Goal: Find specific page/section: Find specific page/section

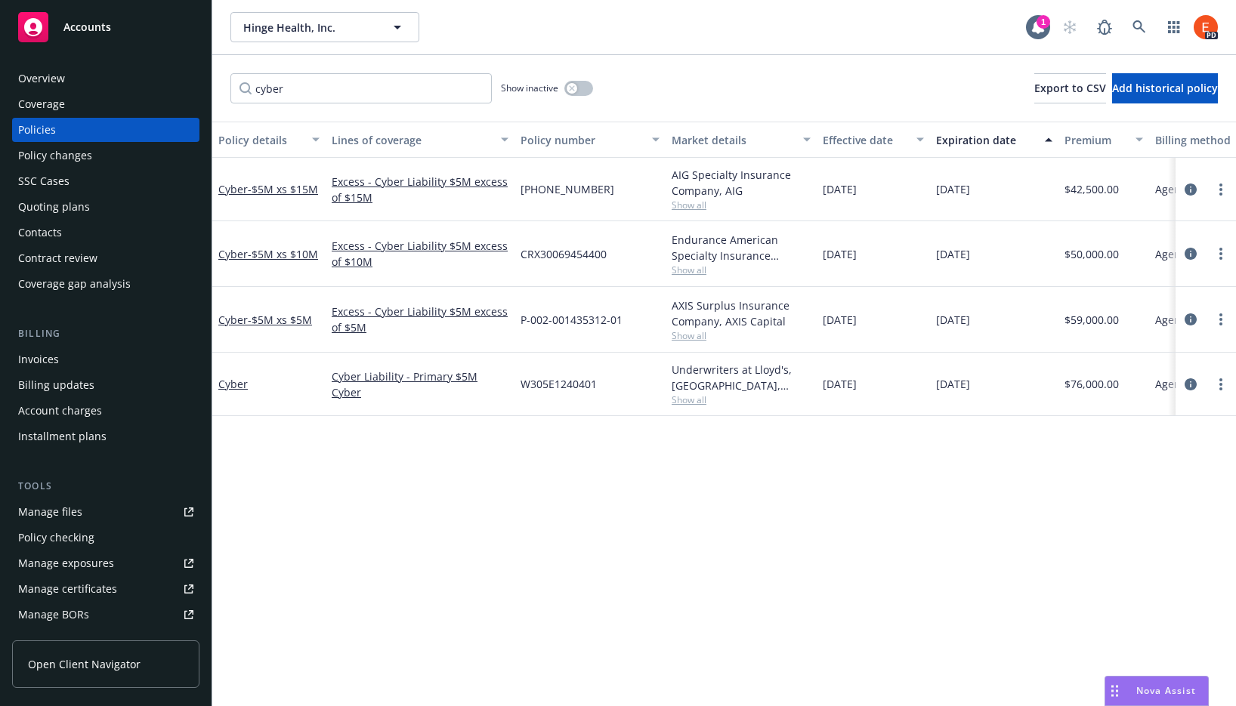
click at [656, 407] on div "W305E1240401" at bounding box center [589, 384] width 151 height 63
click at [227, 385] on link "Cyber" at bounding box center [232, 384] width 29 height 14
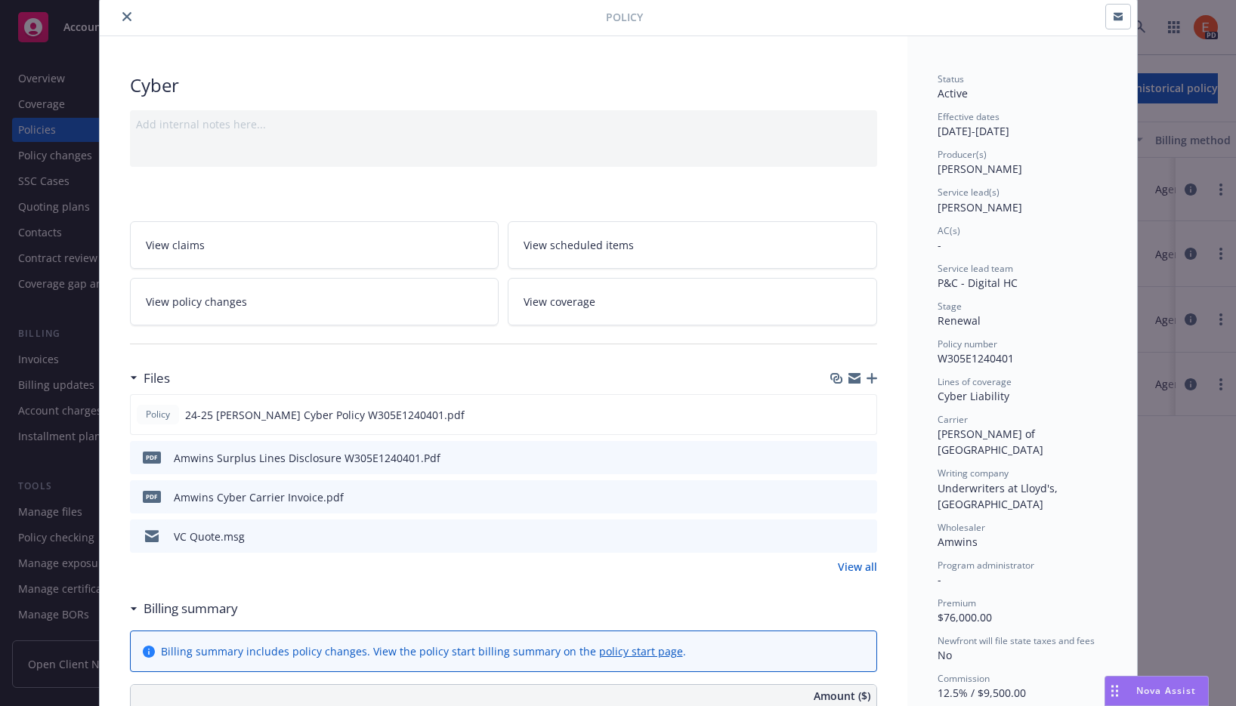
scroll to position [66, 0]
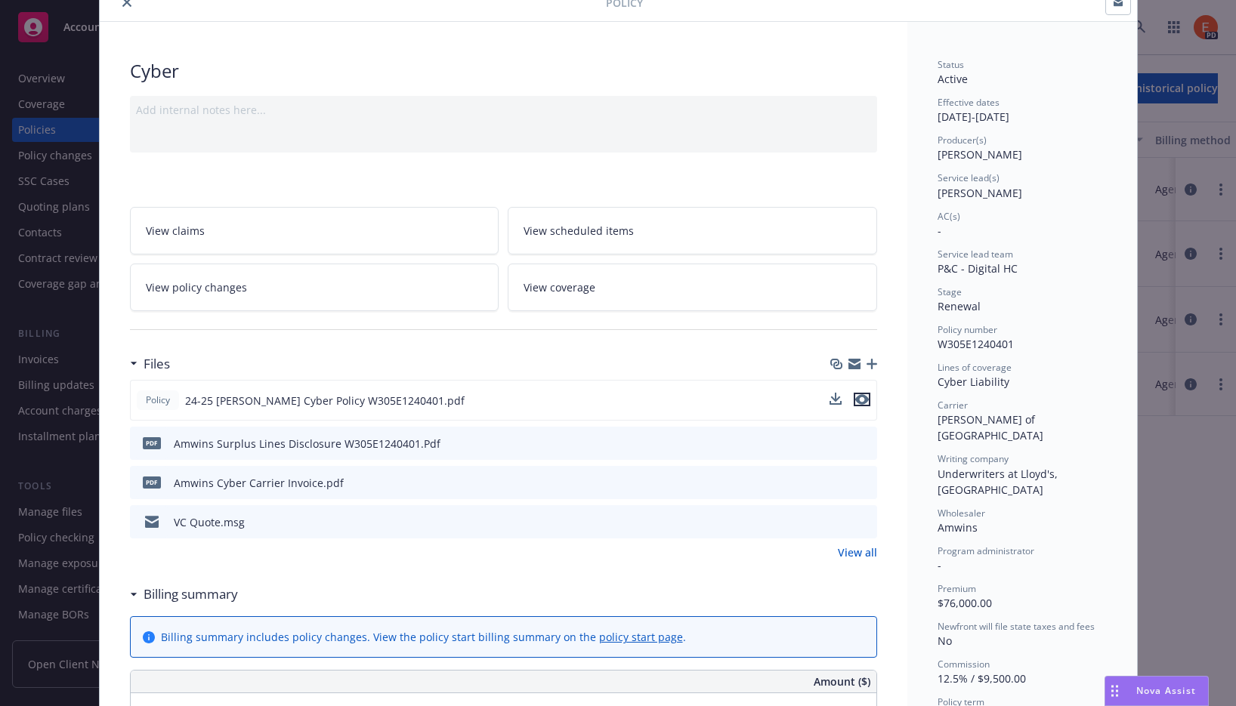
click at [860, 401] on icon "preview file" at bounding box center [862, 399] width 14 height 11
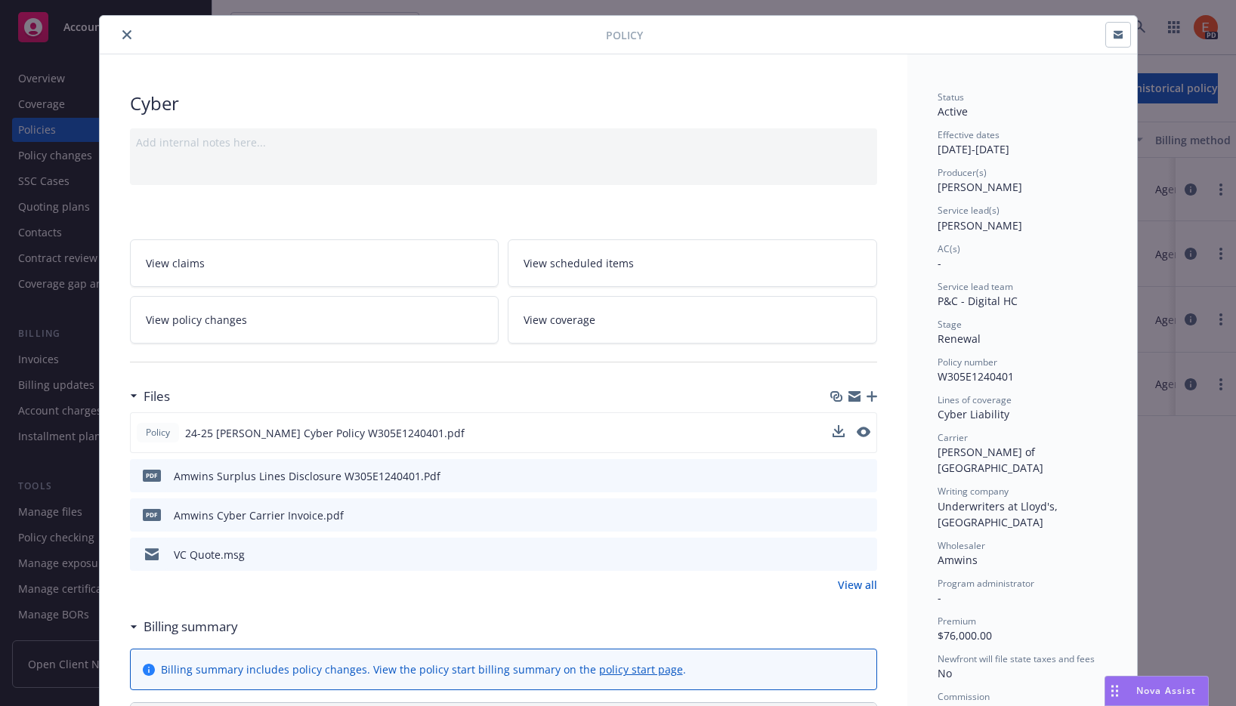
scroll to position [0, 0]
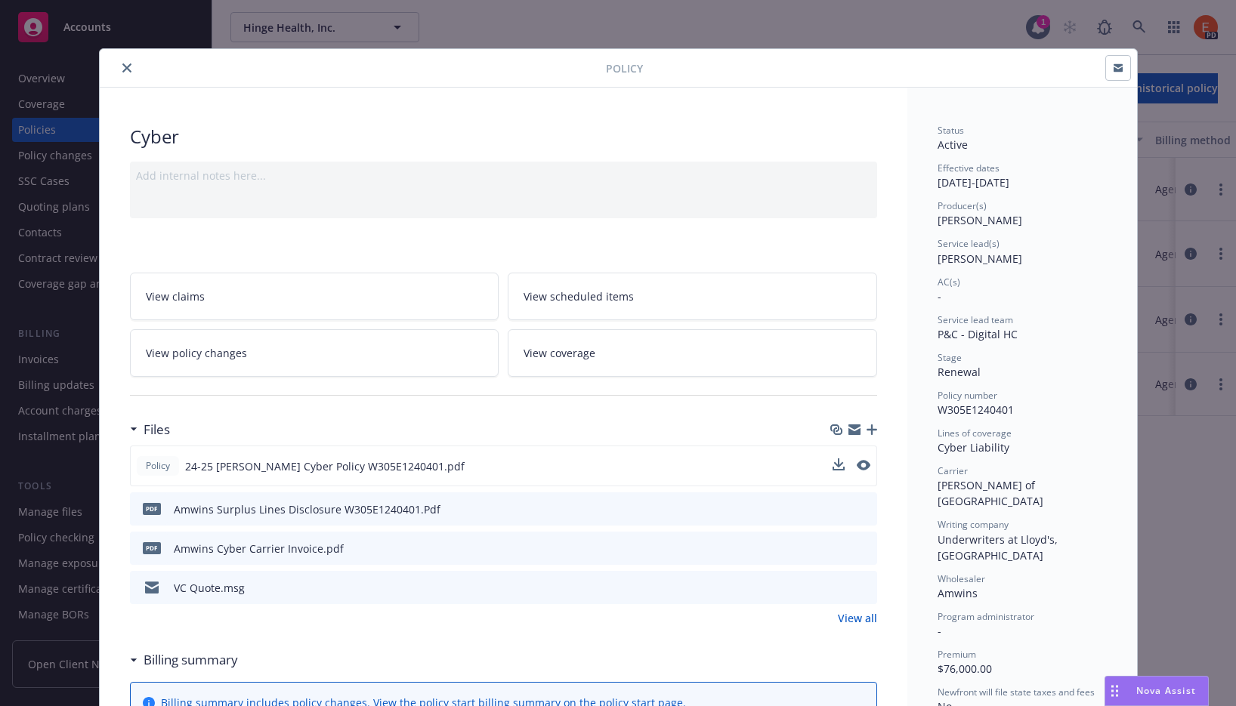
click at [124, 65] on icon "close" at bounding box center [126, 67] width 9 height 9
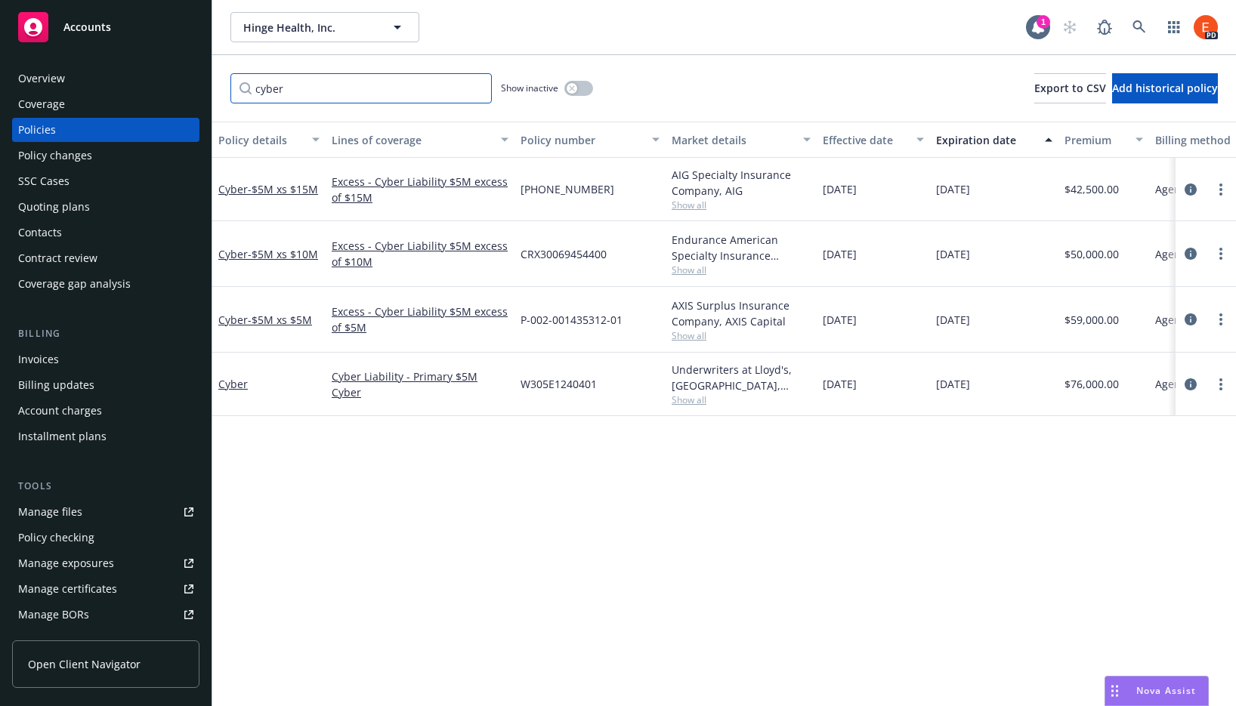
click at [477, 91] on input "cyber" at bounding box center [360, 88] width 261 height 30
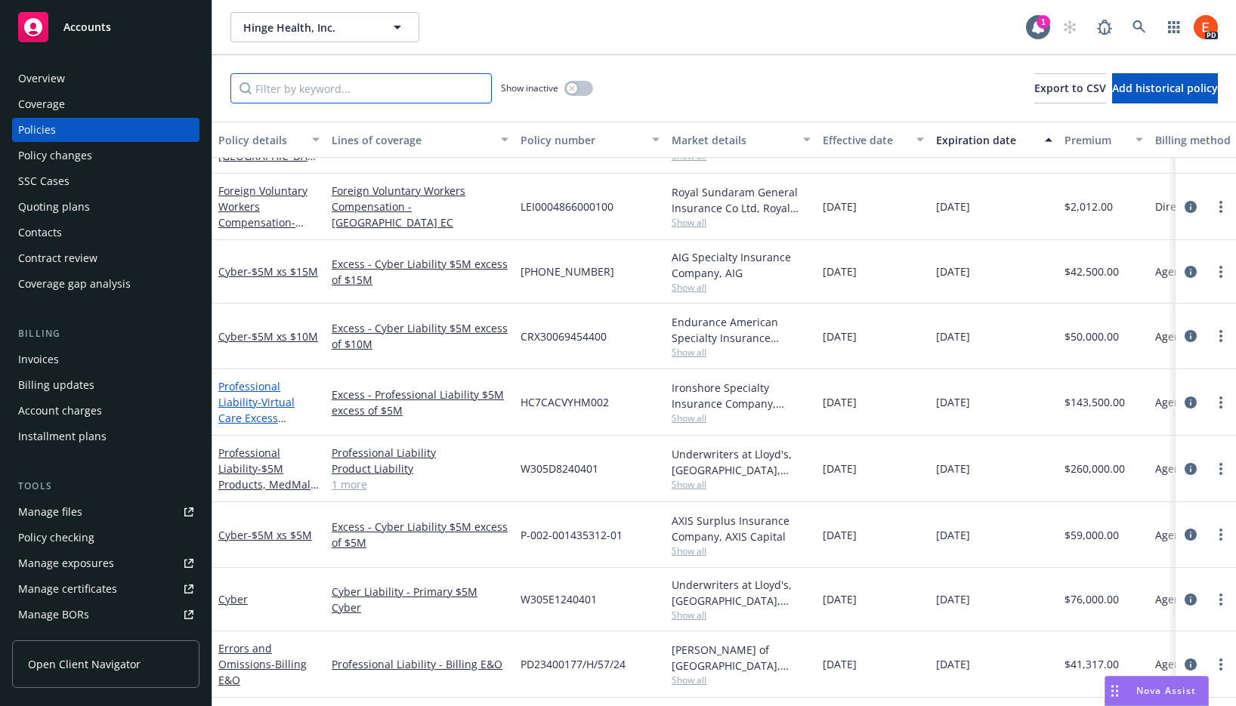
scroll to position [541, 0]
click at [255, 470] on span "- $5M Products, MedMal and E&O" at bounding box center [268, 484] width 100 height 46
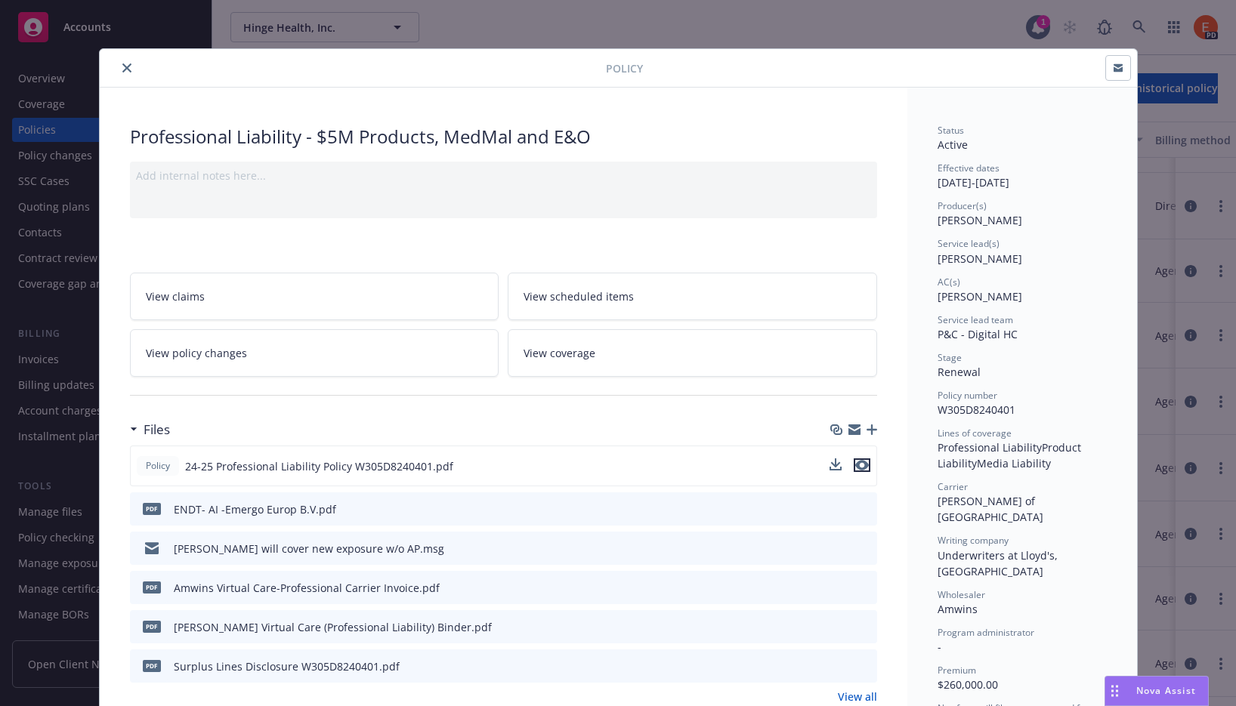
click at [857, 465] on icon "preview file" at bounding box center [862, 465] width 14 height 11
click at [499, 65] on div at bounding box center [356, 68] width 500 height 18
click at [122, 66] on icon "close" at bounding box center [126, 67] width 9 height 9
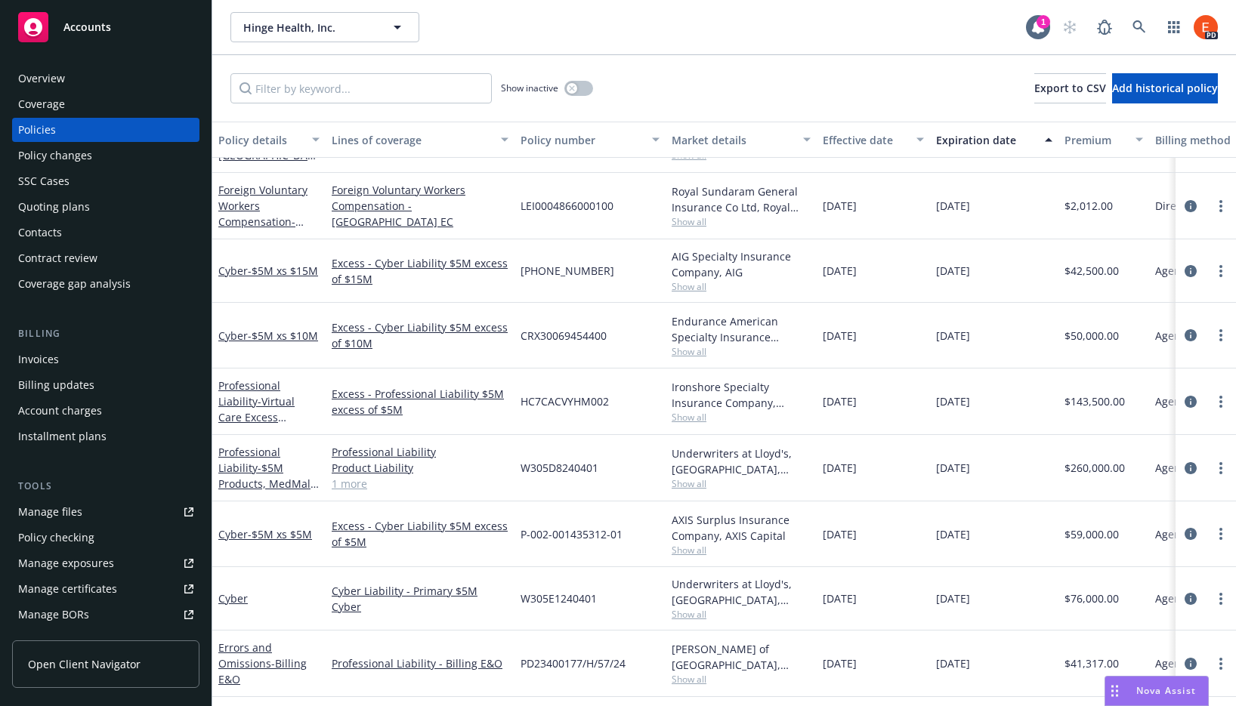
click at [760, 69] on div "Show inactive Export to CSV Add historical policy" at bounding box center [723, 88] width 1023 height 66
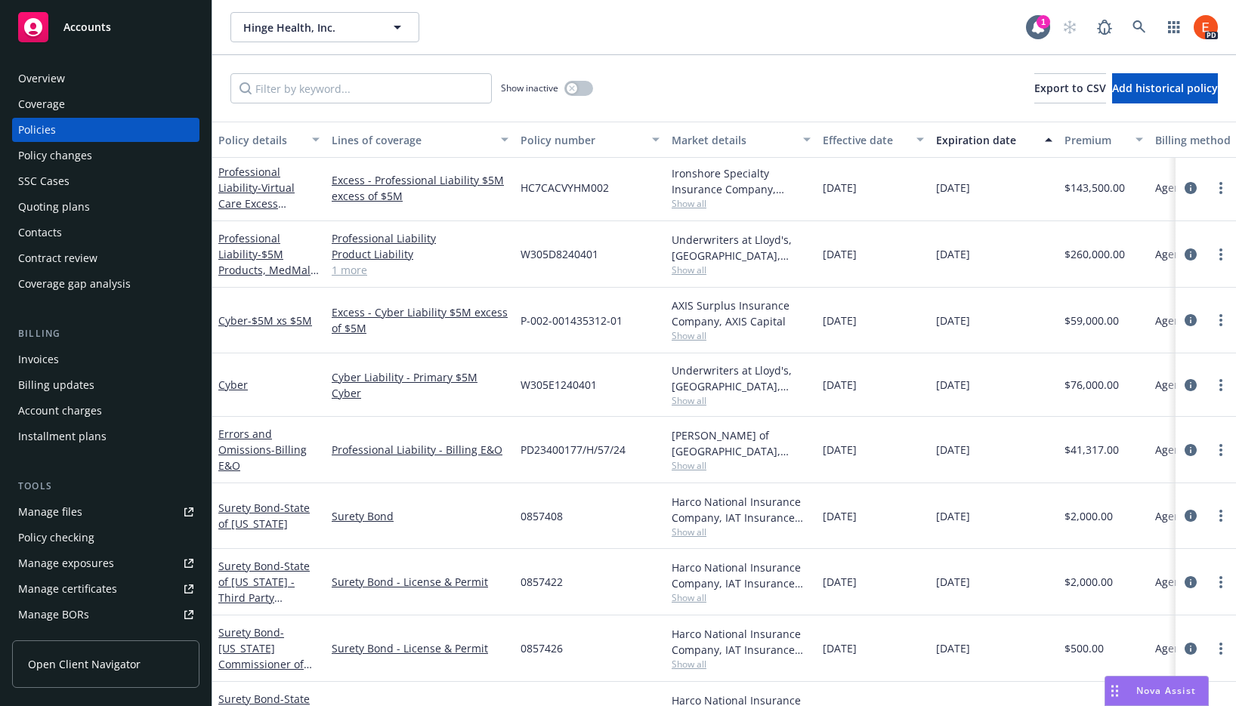
scroll to position [742, 0]
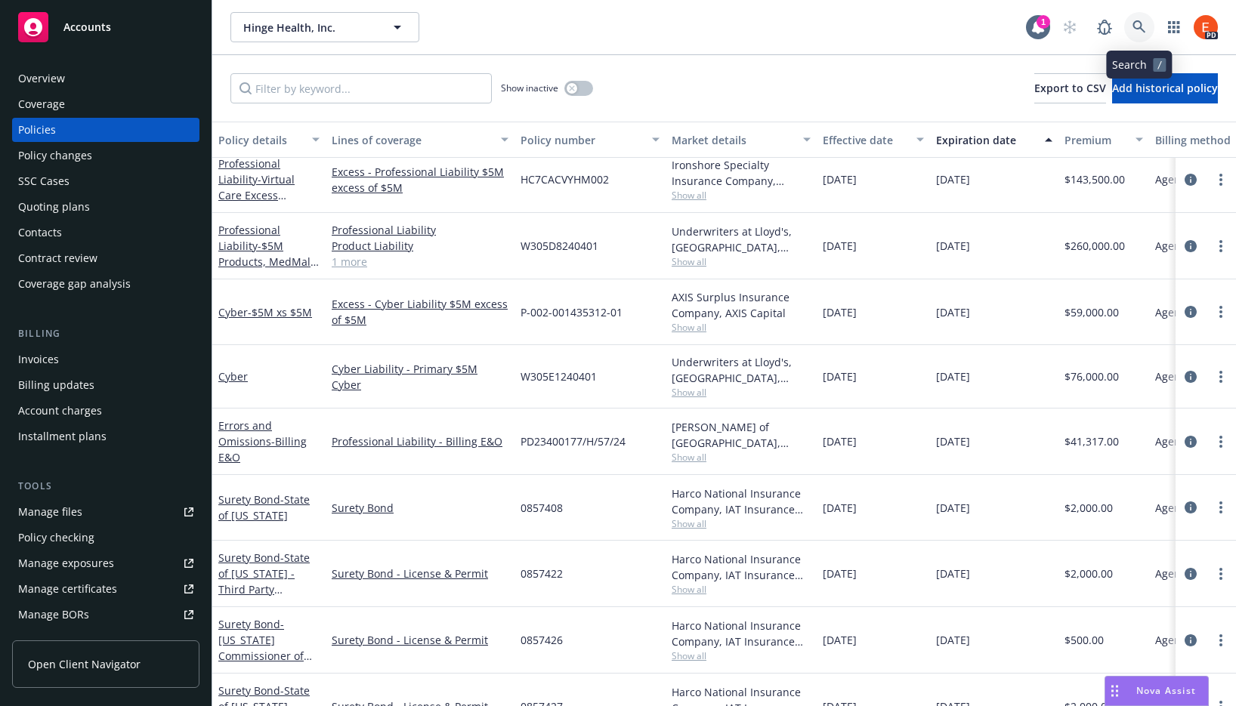
click at [1136, 27] on icon at bounding box center [1139, 27] width 14 height 14
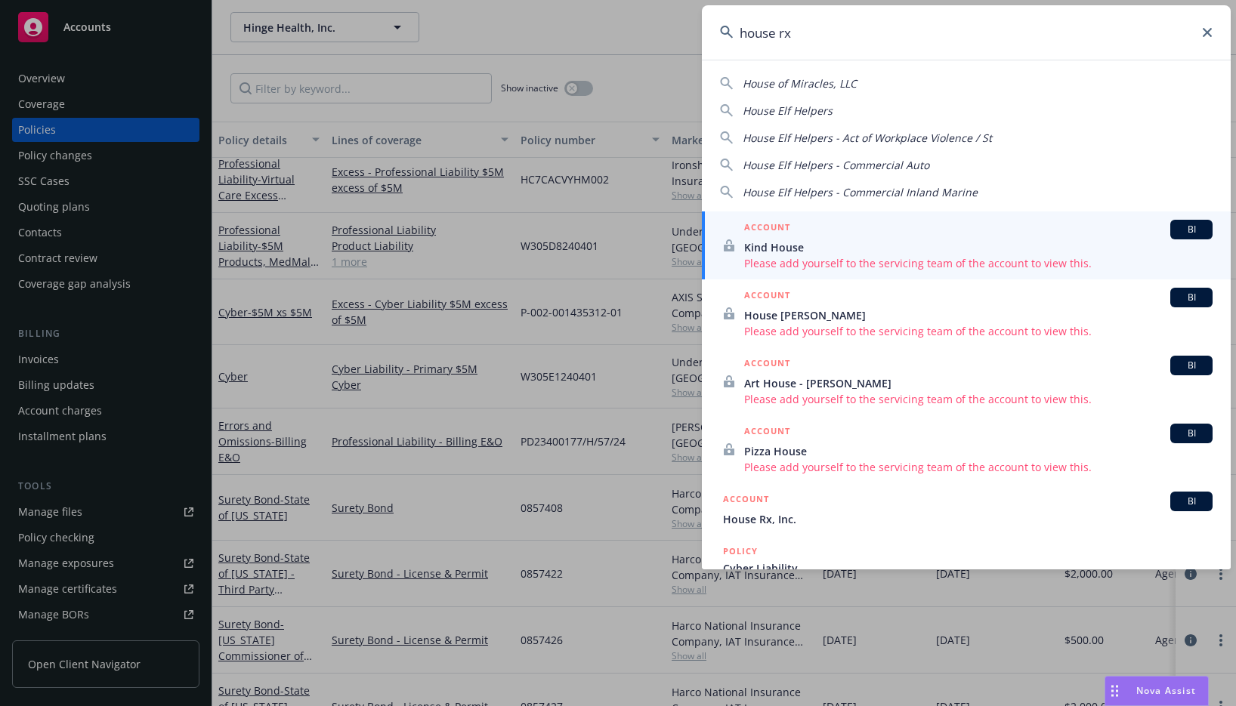
type input "house rx"
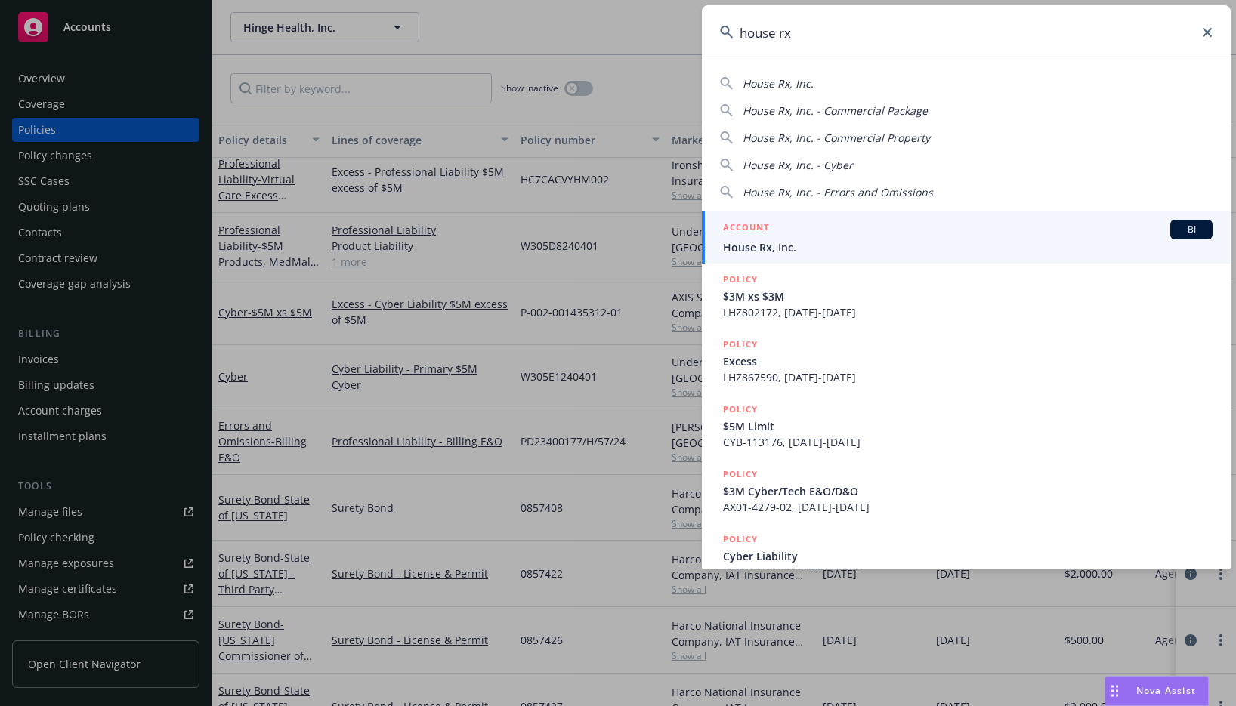
click at [789, 238] on div "ACCOUNT BI" at bounding box center [967, 230] width 489 height 20
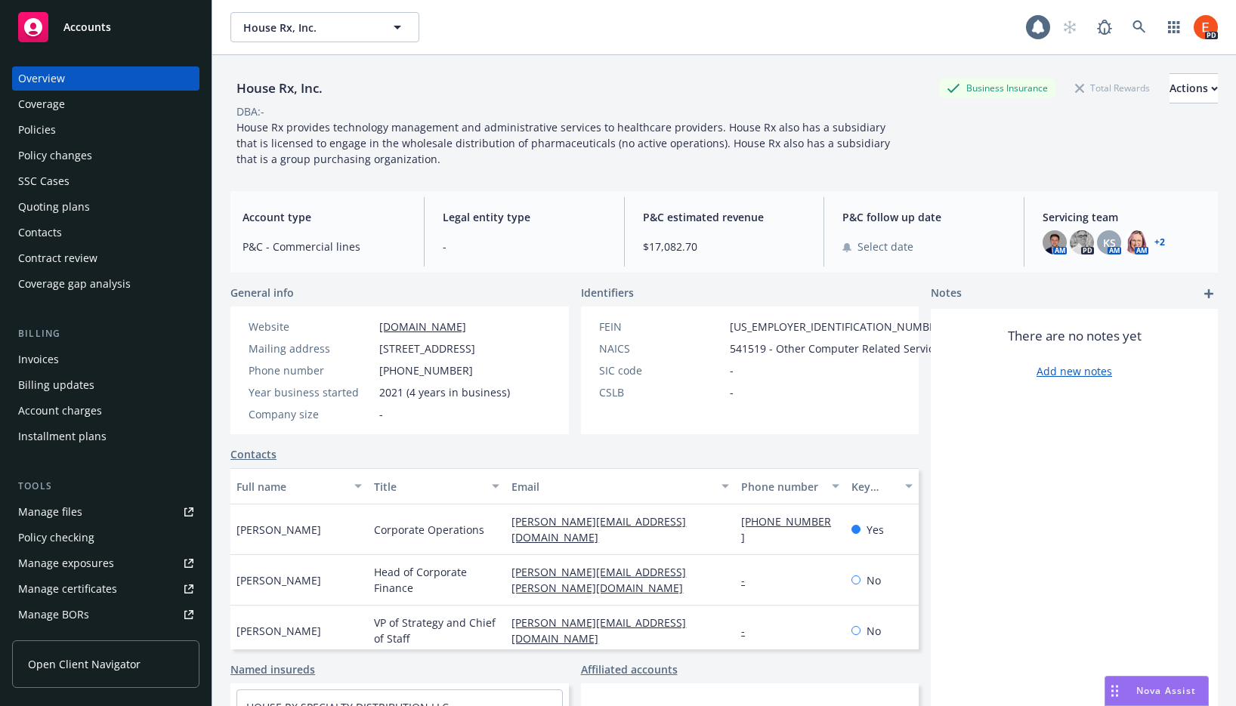
click at [31, 130] on div "Policies" at bounding box center [37, 130] width 38 height 24
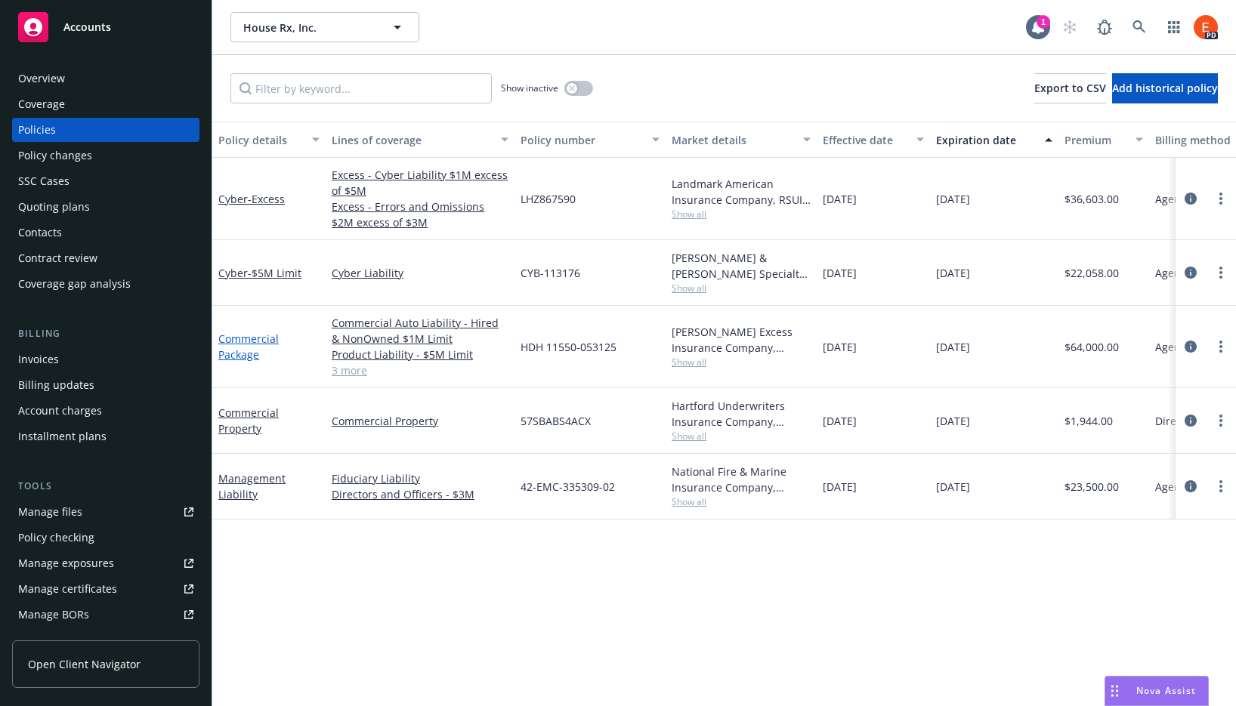
click at [245, 339] on link "Commercial Package" at bounding box center [248, 347] width 60 height 30
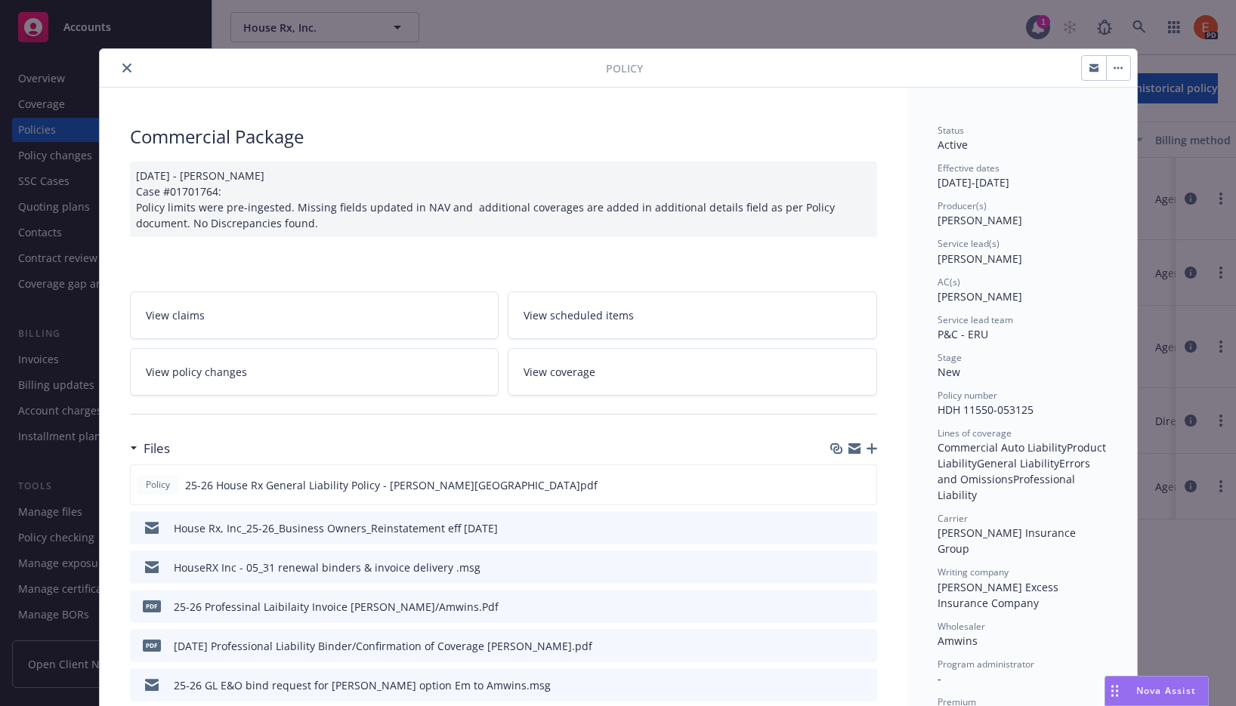
click at [118, 67] on button "close" at bounding box center [127, 68] width 18 height 18
